Goal: Contribute content: Add original content to the website for others to see

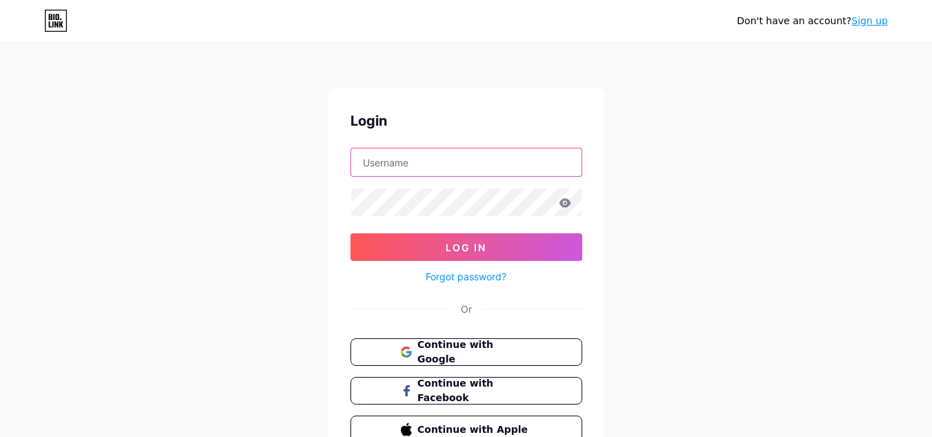
click at [415, 159] on input "text" at bounding box center [466, 162] width 230 height 28
paste input "[EMAIL_ADDRESS][DOMAIN_NAME]"
drag, startPoint x: 433, startPoint y: 161, endPoint x: 727, endPoint y: 175, distance: 294.9
click at [731, 176] on div "Don't have an account? Sign up Login [EMAIL_ADDRESS][DOMAIN_NAME] Log In Forgot…" at bounding box center [466, 254] width 932 height 509
type input "bookmyartistsin"
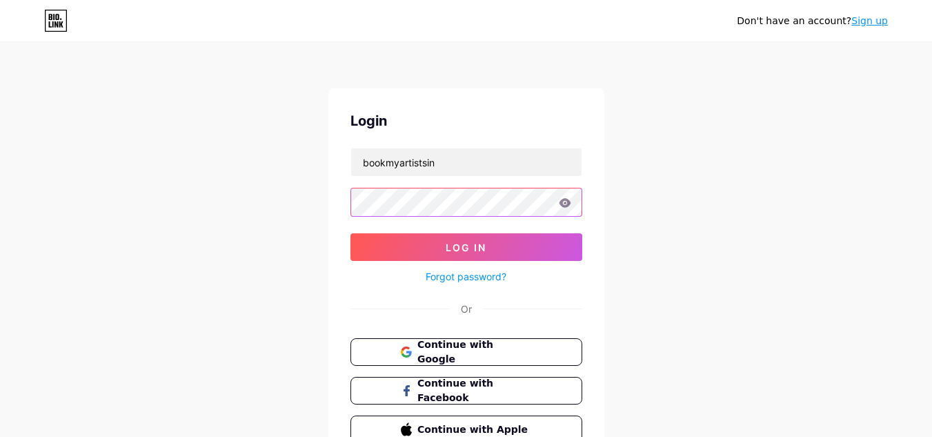
click at [350, 233] on button "Log In" at bounding box center [466, 247] width 232 height 28
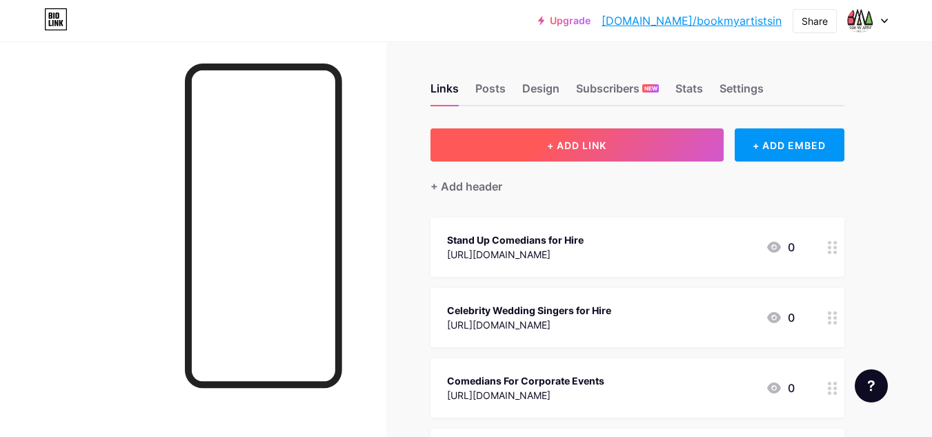
click at [584, 142] on span "+ ADD LINK" at bounding box center [576, 145] width 59 height 12
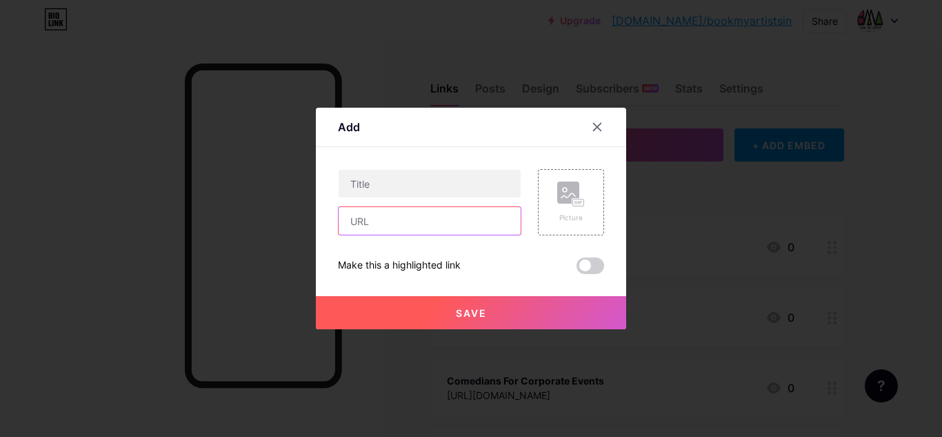
paste input "[URL][DOMAIN_NAME]"
click at [365, 215] on input "text" at bounding box center [430, 221] width 182 height 28
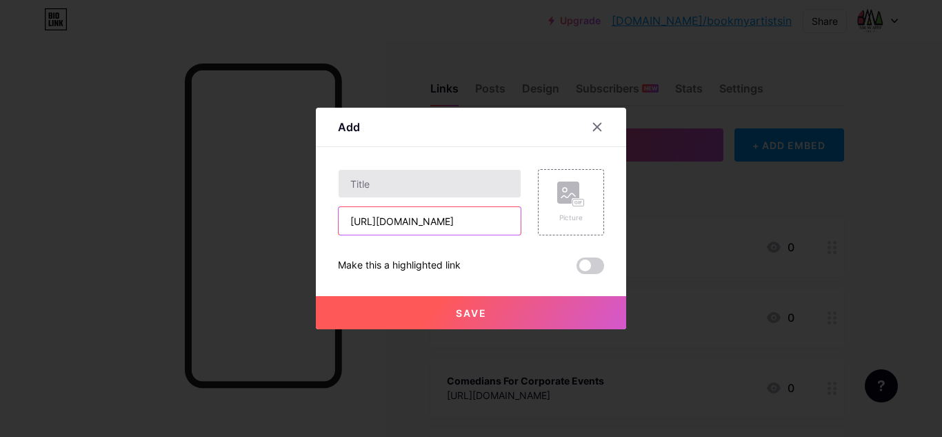
type input "[URL][DOMAIN_NAME]"
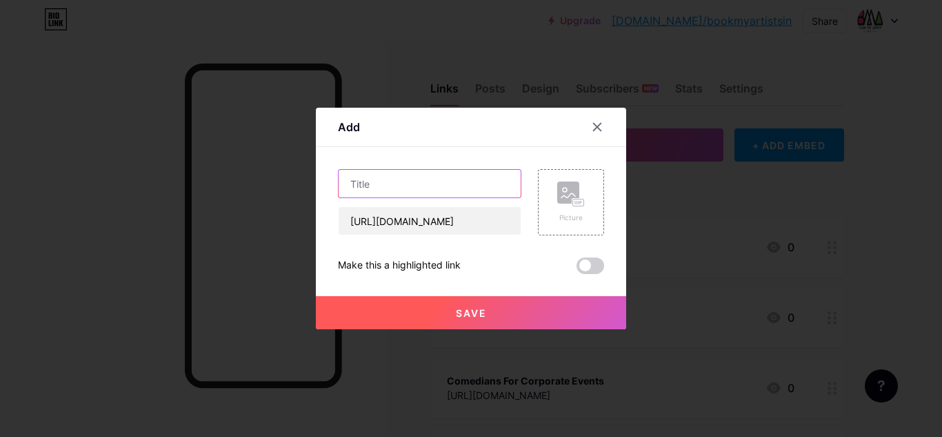
scroll to position [0, 0]
click at [383, 195] on input "text" at bounding box center [430, 184] width 182 height 28
paste input "Book Punjabi Singers Online: Make Your Wedding or Event Lively and Fun-Filled"
type input "Book Punjabi Singers Online: Make Your Wedding or Event Lively and Fun-Filled"
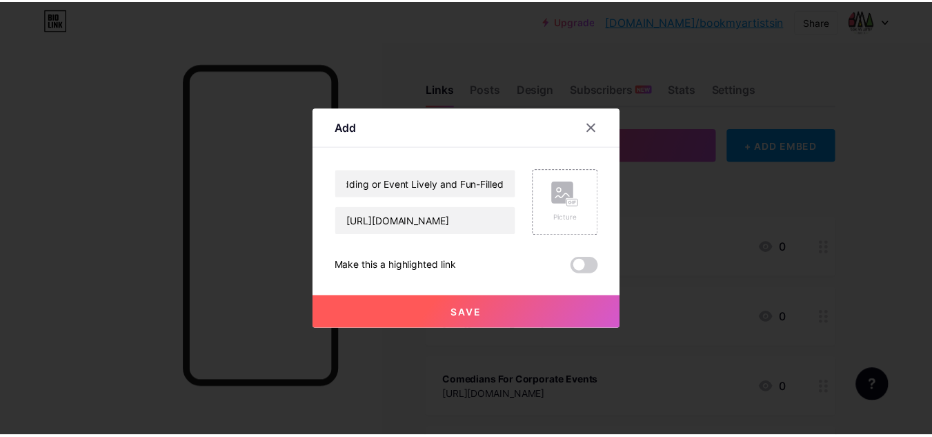
scroll to position [0, 0]
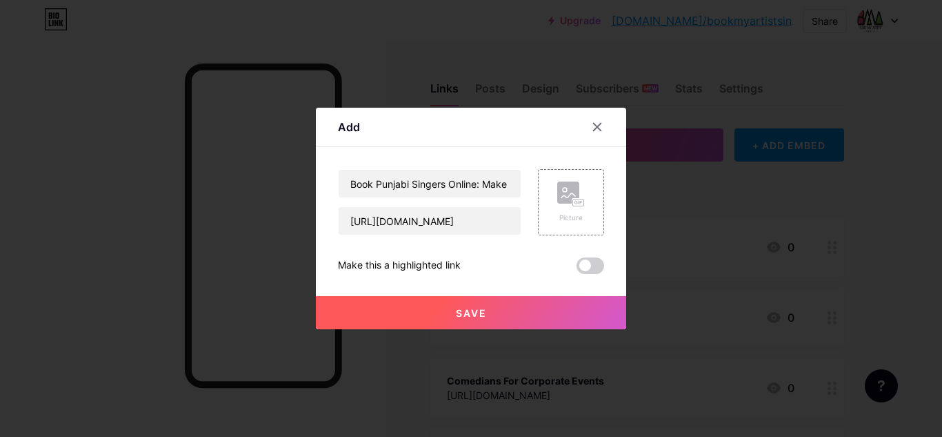
click at [425, 302] on button "Save" at bounding box center [471, 312] width 310 height 33
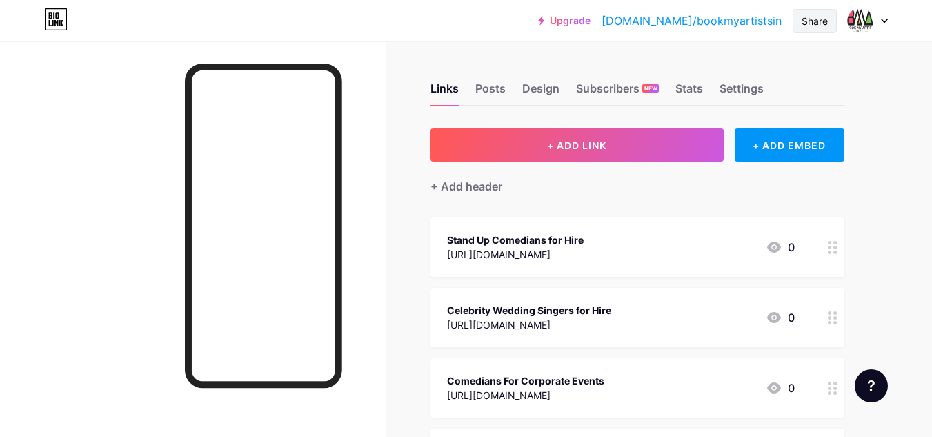
click at [824, 9] on div "Share" at bounding box center [815, 21] width 44 height 24
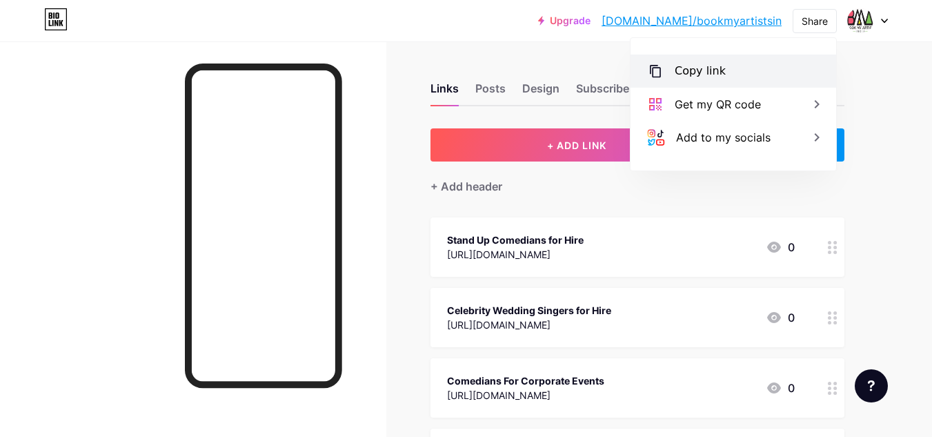
click at [747, 62] on div "Copy link" at bounding box center [734, 70] width 206 height 33
